Goal: Information Seeking & Learning: Learn about a topic

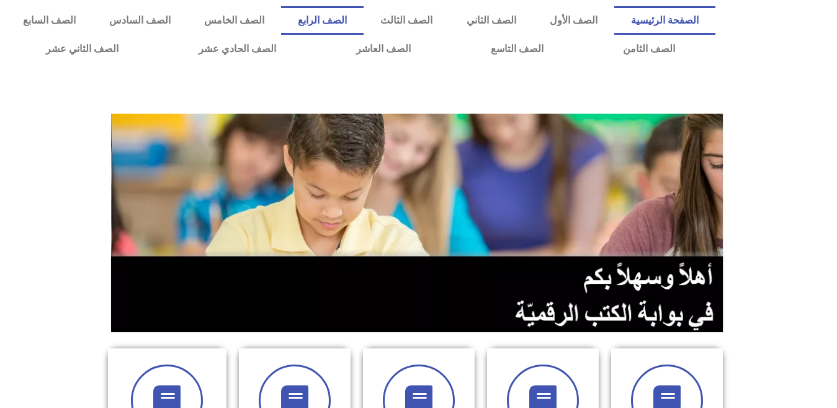
click at [364, 20] on link "الصف الرابع" at bounding box center [322, 20] width 83 height 29
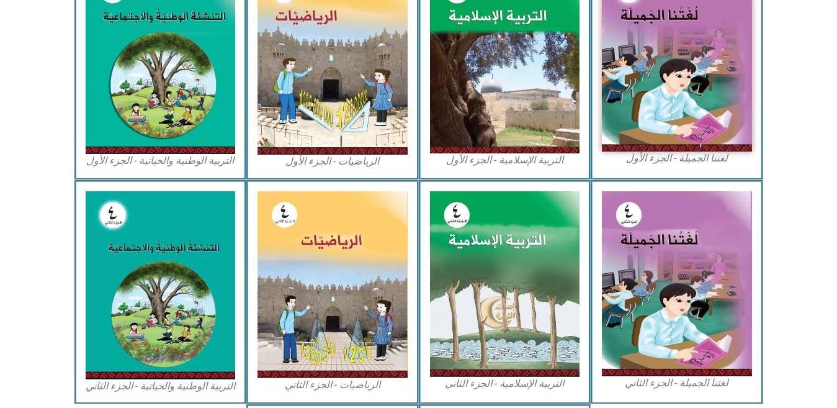
scroll to position [463, 0]
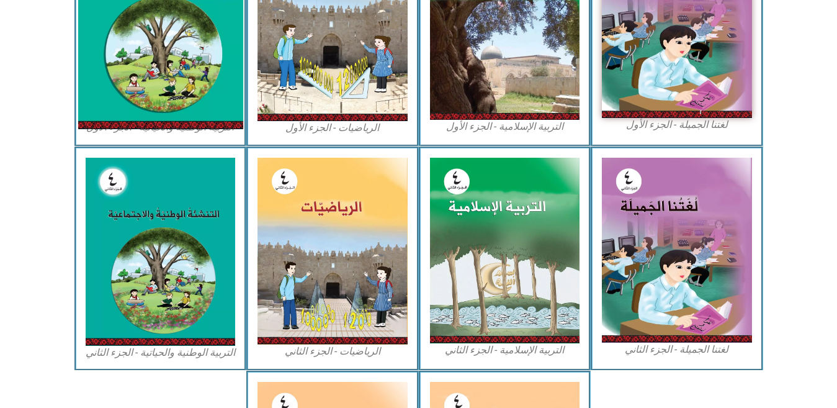
click at [177, 61] on img at bounding box center [160, 26] width 165 height 205
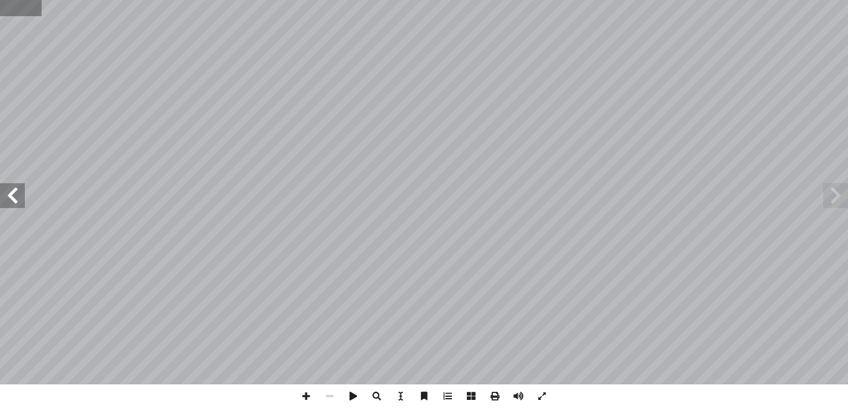
click at [7, 6] on input "text" at bounding box center [21, 8] width 42 height 16
type input "**"
click at [7, 6] on input "text" at bounding box center [29, 8] width 59 height 16
click at [14, 189] on span at bounding box center [12, 195] width 25 height 25
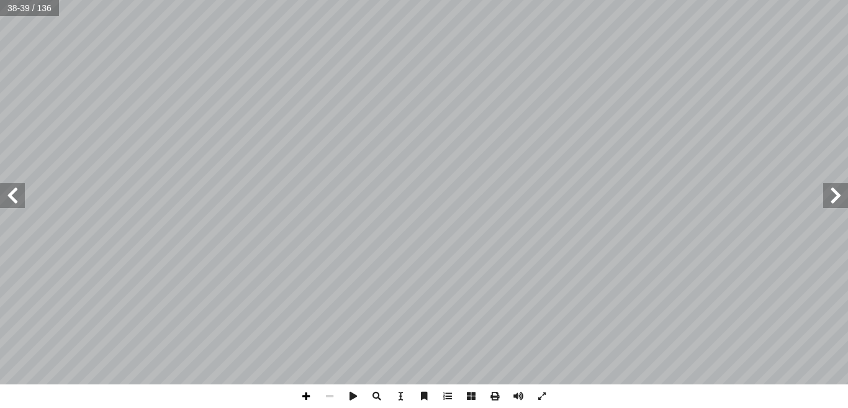
click at [308, 393] on span at bounding box center [306, 396] width 24 height 24
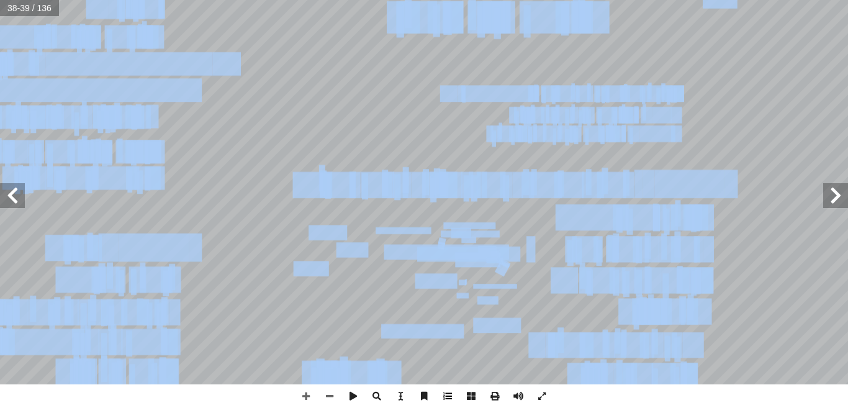
click at [446, 113] on html "الصفحة الرئيسية الصف الأول الصف الثاني الصف الثالث الصف الرابع الصف الخامس الصف…" at bounding box center [424, 56] width 848 height 113
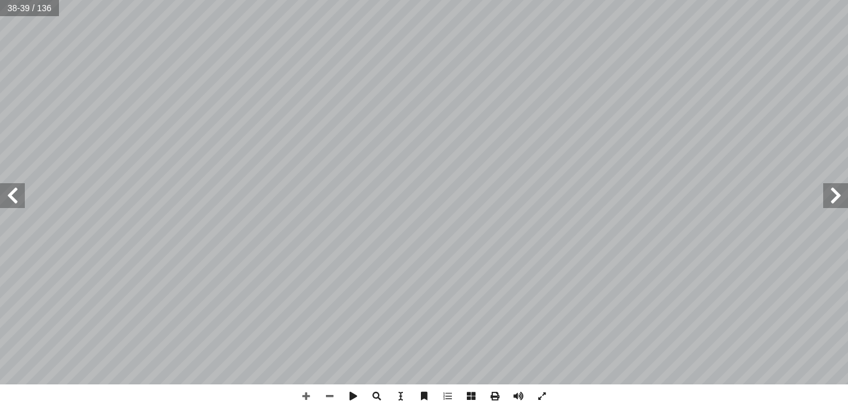
click at [18, 204] on span at bounding box center [12, 195] width 25 height 25
click at [540, 113] on html "الصفحة الرئيسية الصف الأول الصف الثاني الصف الثالث الصف الرابع الصف الخامس الصف…" at bounding box center [424, 56] width 848 height 113
click at [11, 194] on span at bounding box center [12, 195] width 25 height 25
